Goal: Information Seeking & Learning: Check status

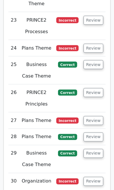
scroll to position [1742, 0]
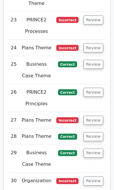
click at [92, 177] on button "Review" at bounding box center [93, 181] width 20 height 9
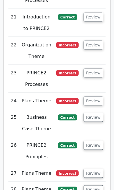
scroll to position [1685, 0]
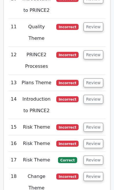
scroll to position [1463, 0]
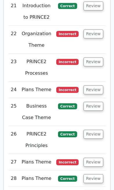
scroll to position [2147, 0]
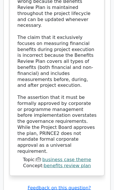
scroll to position [2676, 0]
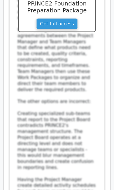
scroll to position [3075, 0]
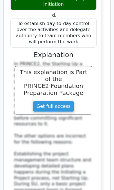
scroll to position [3552, 0]
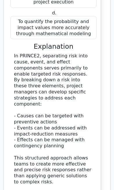
scroll to position [4040, 0]
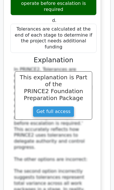
scroll to position [4571, 0]
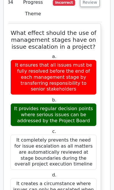
scroll to position [4938, 0]
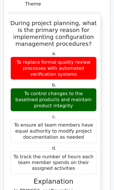
scroll to position [5452, 0]
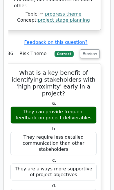
scroll to position [5865, 0]
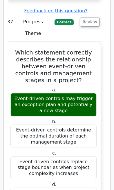
scroll to position [6357, 0]
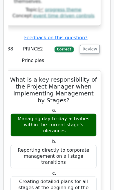
scroll to position [6844, 0]
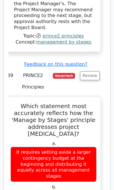
scroll to position [7294, 0]
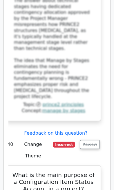
scroll to position [7807, 0]
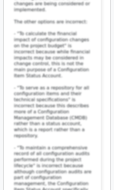
scroll to position [8230, 0]
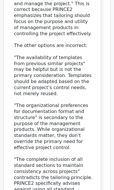
scroll to position [8705, 0]
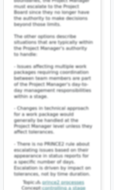
scroll to position [9217, 0]
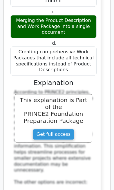
scroll to position [9590, 0]
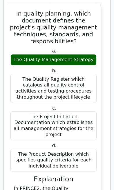
scroll to position [9982, 0]
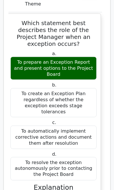
scroll to position [10485, 0]
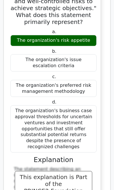
scroll to position [10946, 0]
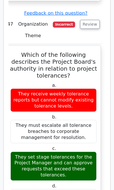
scroll to position [11383, 0]
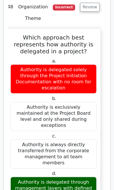
scroll to position [11876, 0]
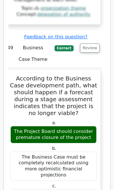
scroll to position [12363, 0]
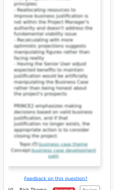
scroll to position [12756, 0]
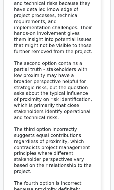
scroll to position [13187, 0]
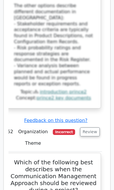
scroll to position [13718, 0]
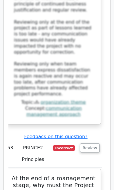
scroll to position [14202, 0]
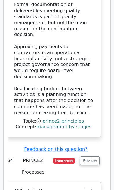
scroll to position [14731, 0]
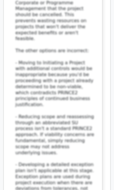
scroll to position [15172, 0]
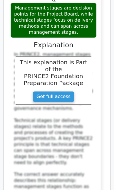
scroll to position [15606, 0]
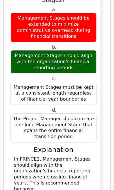
scroll to position [16047, 0]
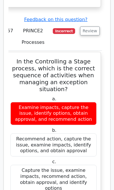
scroll to position [16462, 0]
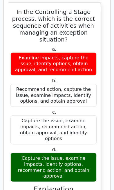
scroll to position [16578, 0]
